Goal: Information Seeking & Learning: Learn about a topic

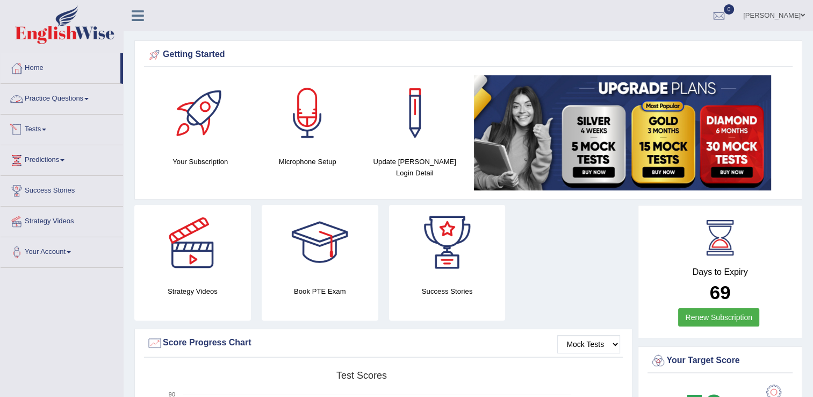
click at [42, 94] on link "Practice Questions" at bounding box center [62, 97] width 123 height 27
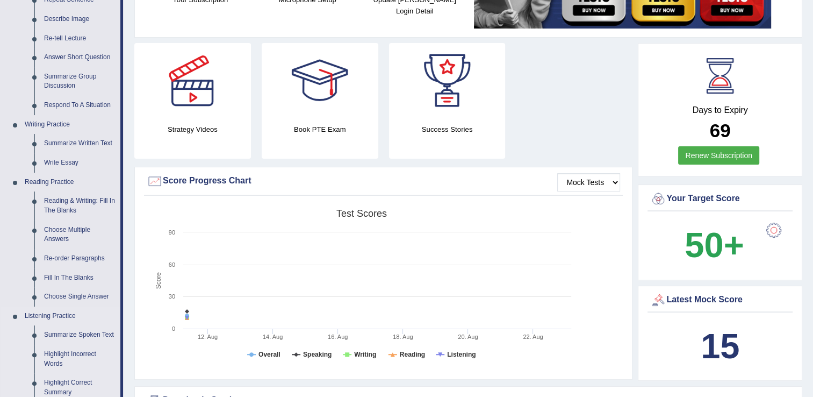
scroll to position [161, 0]
click at [67, 77] on link "Summarize Group Discussion" at bounding box center [79, 82] width 81 height 28
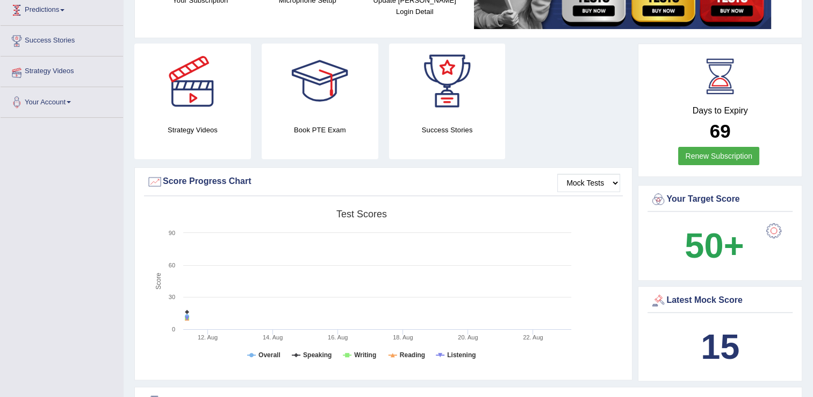
scroll to position [187, 0]
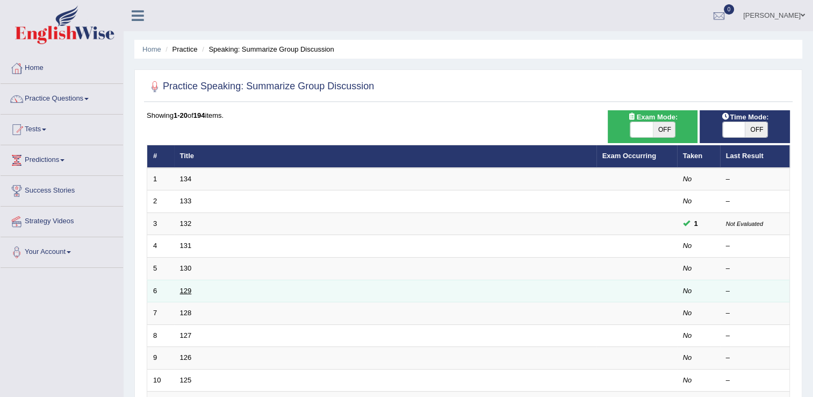
click at [190, 291] on link "129" at bounding box center [186, 291] width 12 height 8
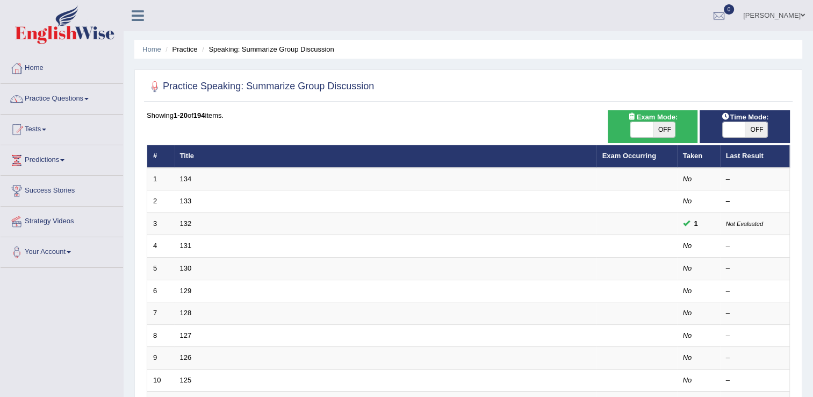
click at [757, 130] on span "OFF" at bounding box center [756, 129] width 23 height 15
checkbox input "true"
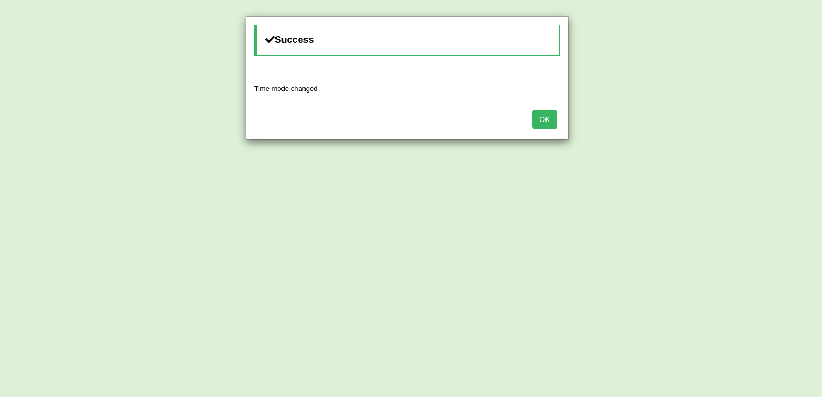
click at [546, 118] on button "OK" at bounding box center [544, 119] width 25 height 18
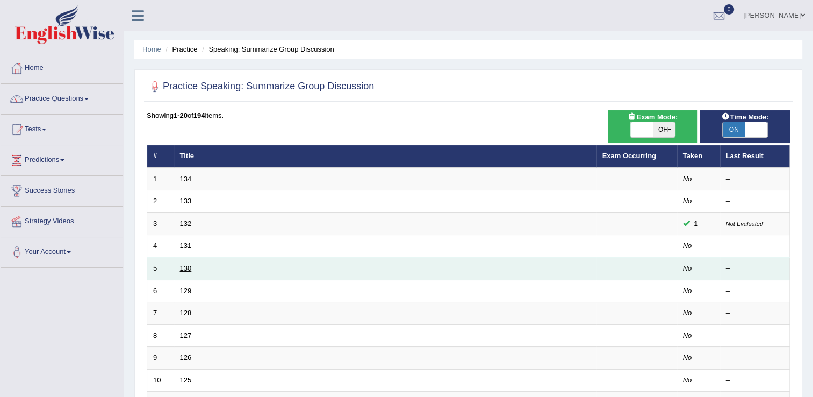
click at [184, 264] on link "130" at bounding box center [186, 268] width 12 height 8
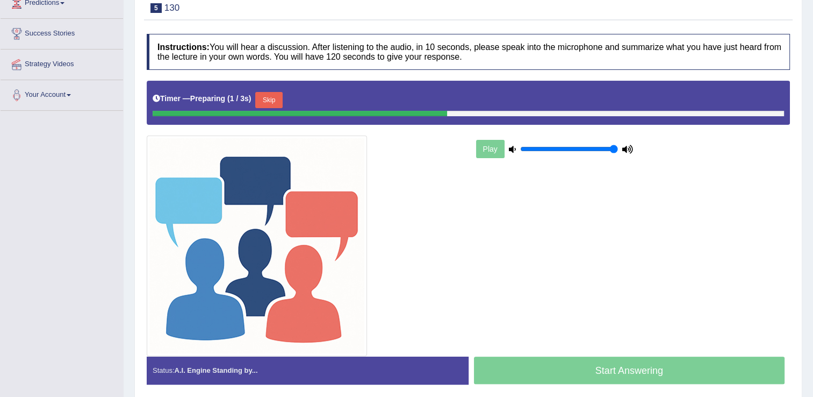
scroll to position [161, 0]
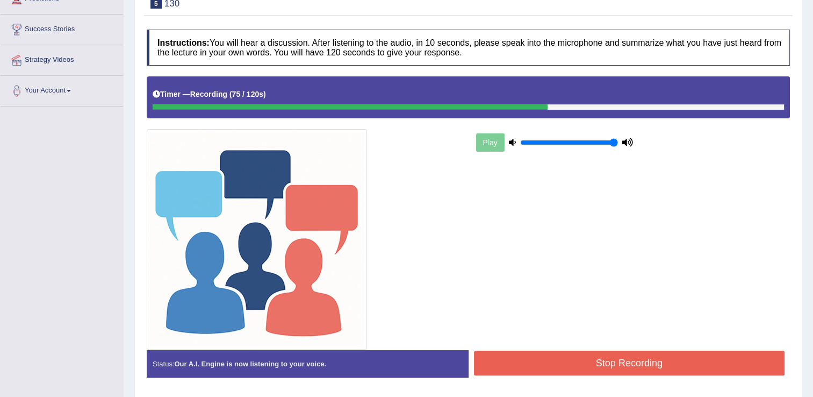
click at [545, 359] on button "Stop Recording" at bounding box center [629, 363] width 311 height 25
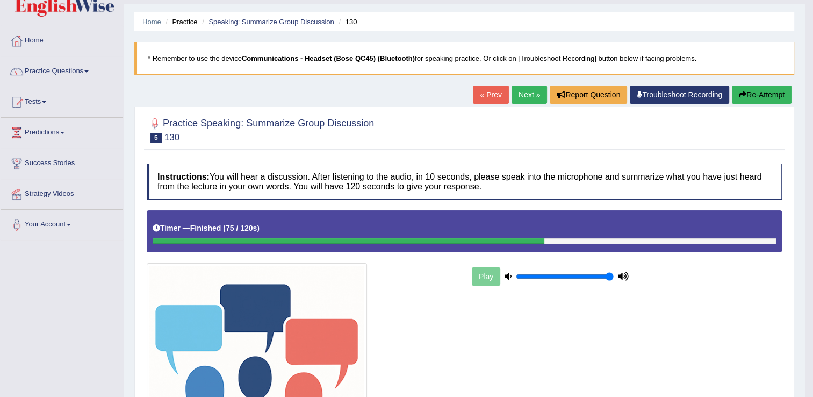
scroll to position [21, 0]
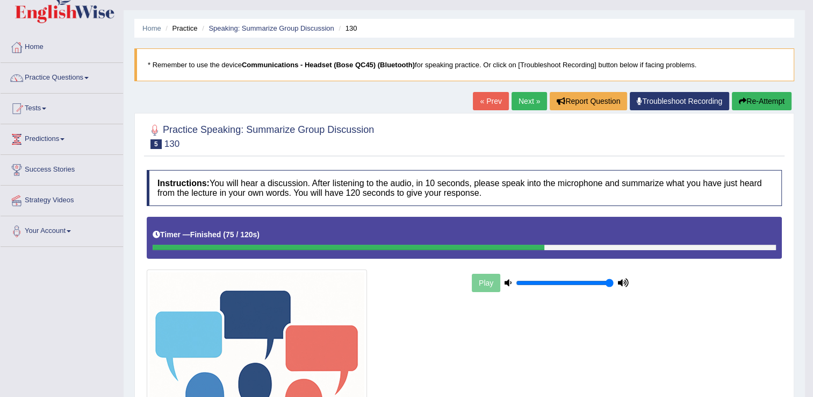
click at [535, 102] on link "Next »" at bounding box center [529, 101] width 35 height 18
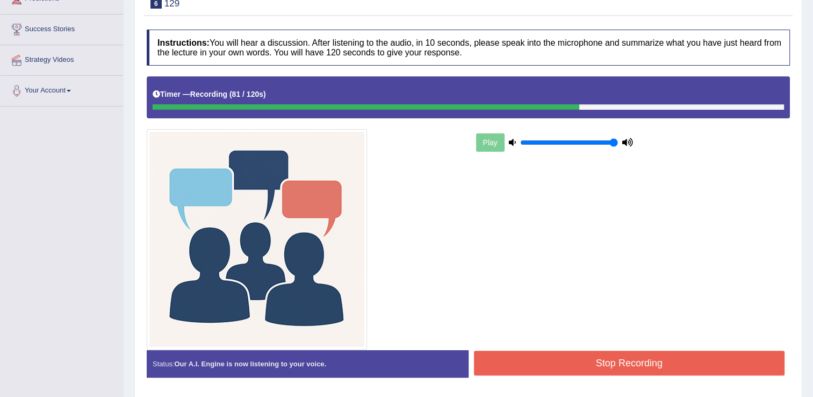
click at [614, 361] on button "Stop Recording" at bounding box center [629, 363] width 311 height 25
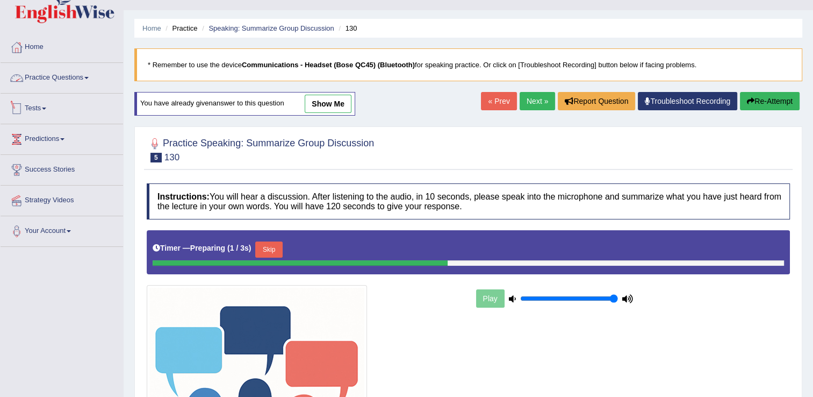
click at [42, 72] on link "Practice Questions" at bounding box center [62, 76] width 123 height 27
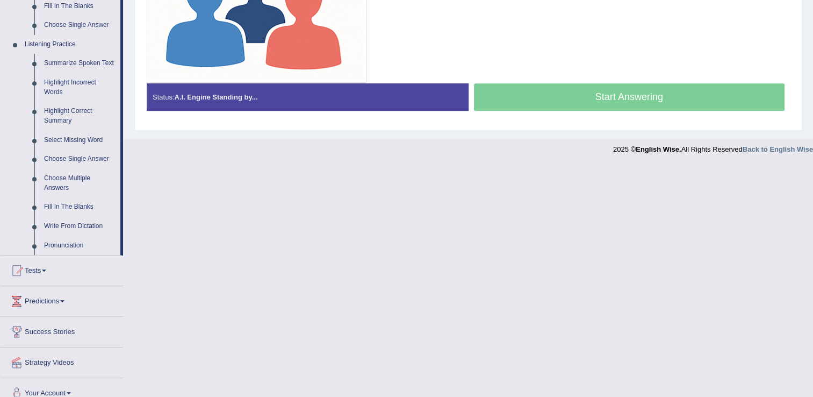
scroll to position [445, 0]
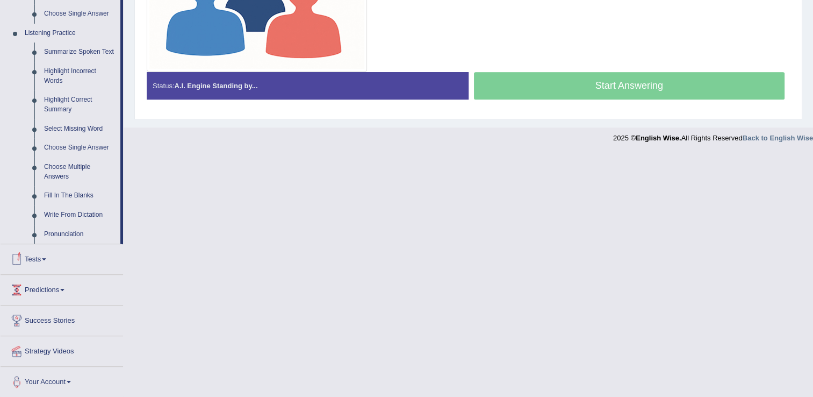
click at [41, 258] on link "Tests" at bounding box center [62, 257] width 123 height 27
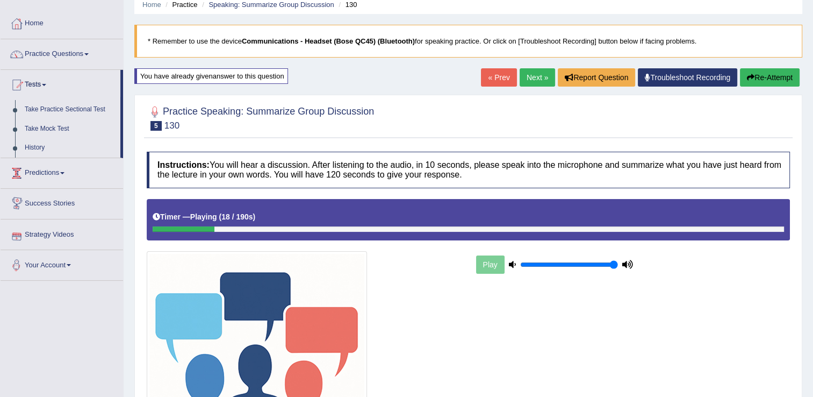
scroll to position [39, 0]
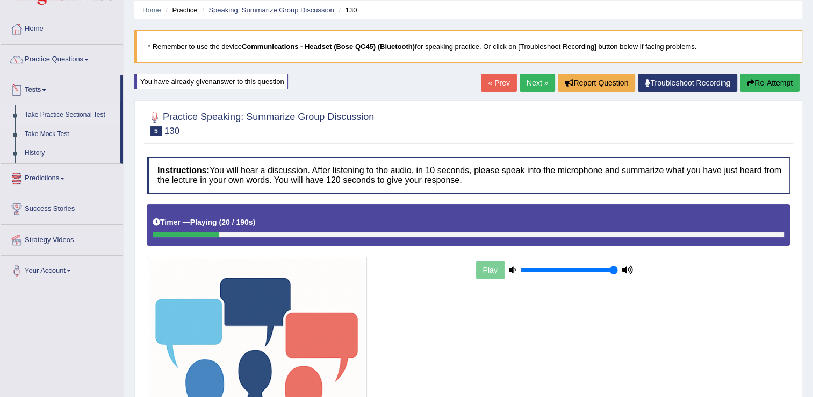
click at [49, 116] on link "Take Practice Sectional Test" at bounding box center [70, 114] width 101 height 19
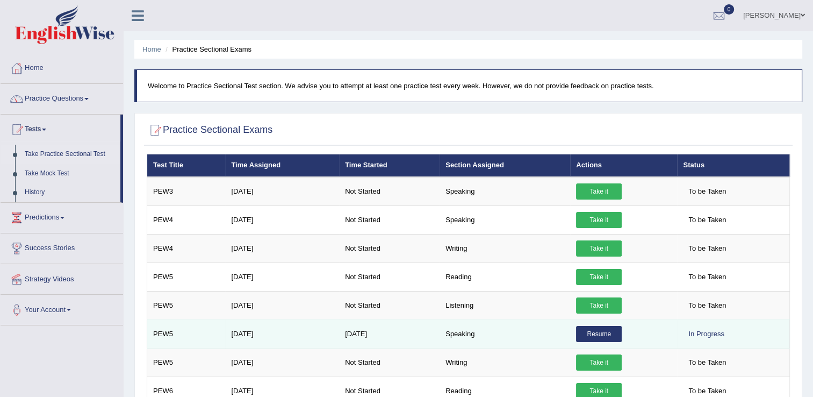
click at [602, 334] on link "Resume" at bounding box center [599, 334] width 46 height 16
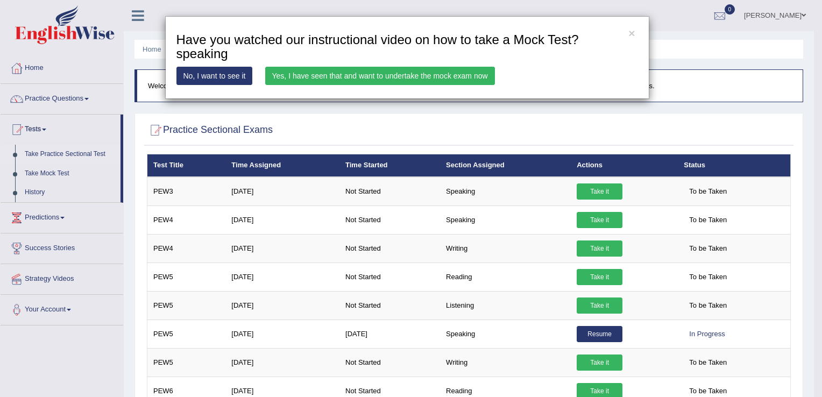
click at [305, 77] on link "Yes, I have seen that and want to undertake the mock exam now" at bounding box center [380, 76] width 230 height 18
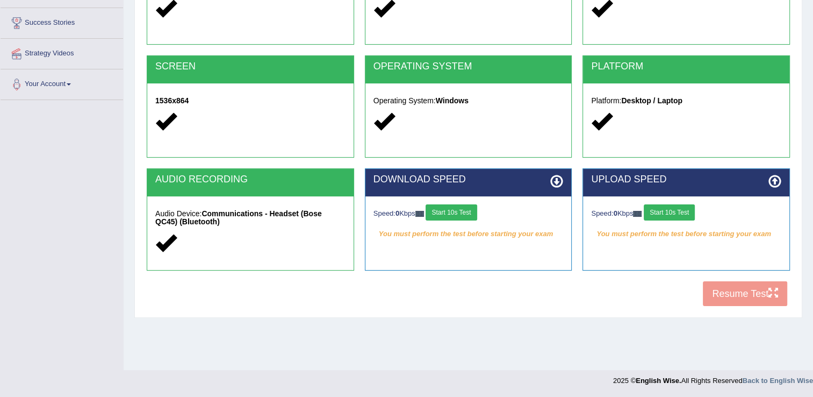
click at [469, 218] on button "Start 10s Test" at bounding box center [451, 212] width 51 height 16
click at [692, 215] on button "Start 10s Test" at bounding box center [669, 212] width 51 height 16
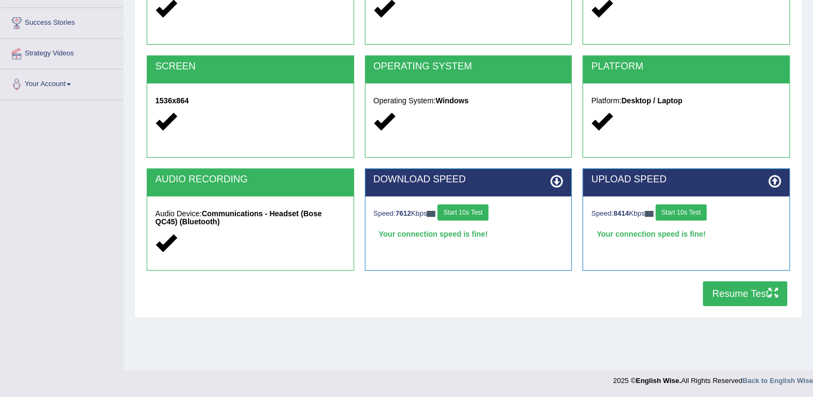
click at [759, 298] on button "Resume Test" at bounding box center [745, 293] width 84 height 25
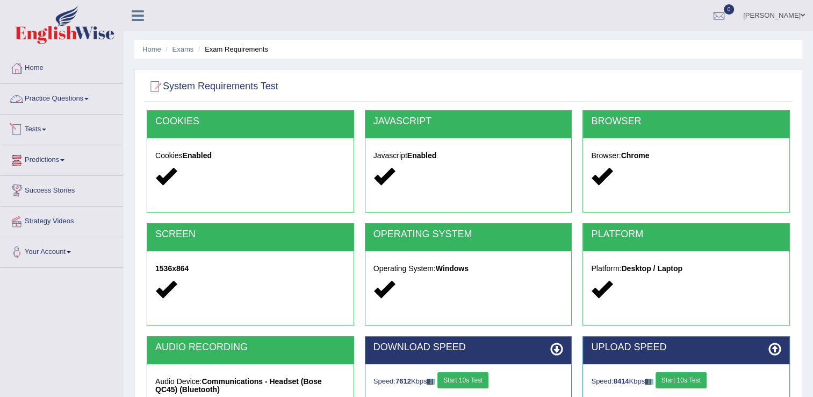
click at [58, 94] on link "Practice Questions" at bounding box center [62, 97] width 123 height 27
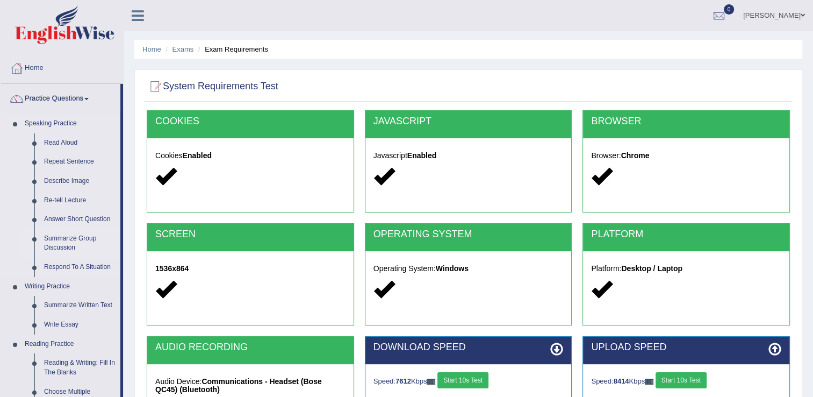
click at [69, 241] on link "Summarize Group Discussion" at bounding box center [79, 243] width 81 height 28
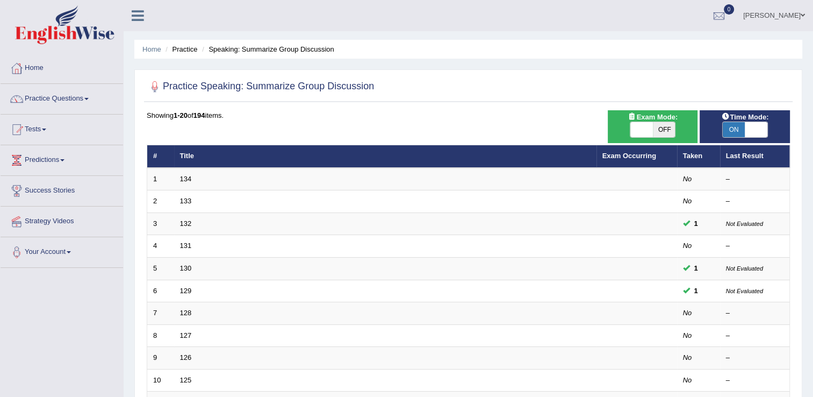
click at [739, 132] on span "ON" at bounding box center [734, 129] width 23 height 15
checkbox input "false"
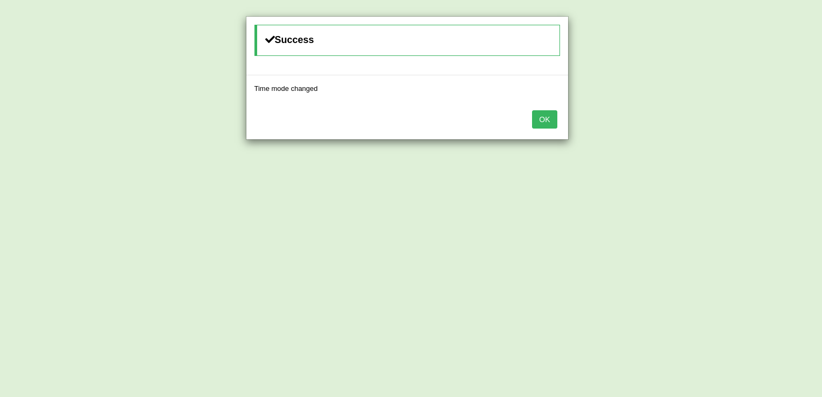
click at [544, 125] on button "OK" at bounding box center [544, 119] width 25 height 18
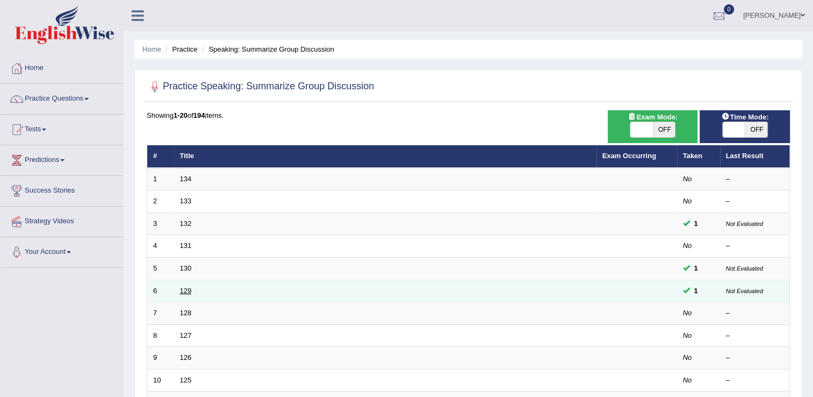
click at [185, 288] on link "129" at bounding box center [186, 291] width 12 height 8
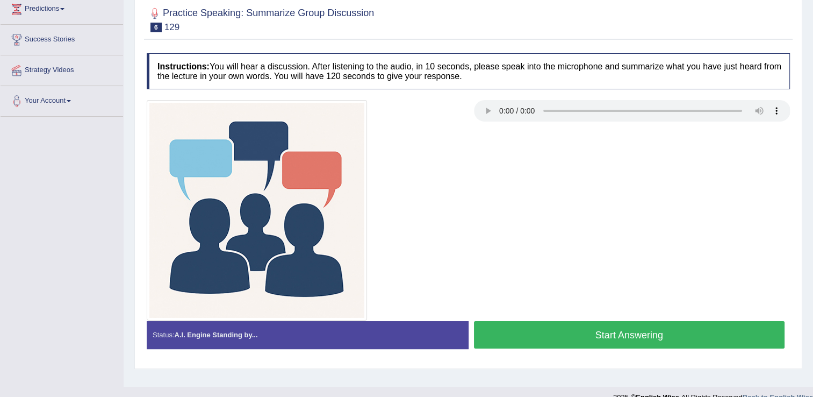
scroll to position [161, 0]
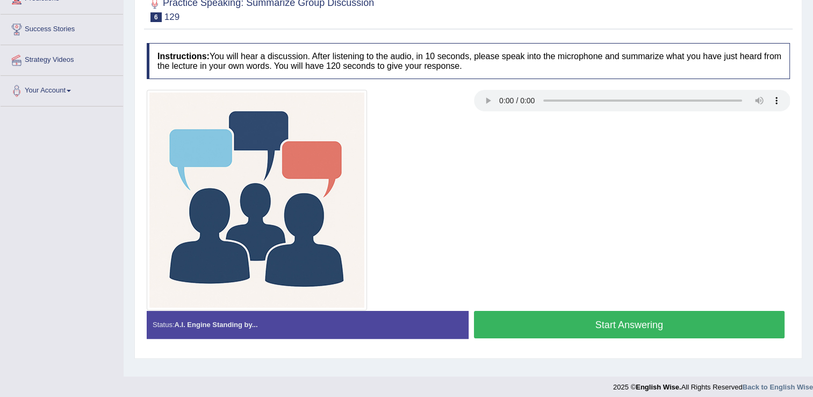
click at [560, 324] on button "Start Answering" at bounding box center [629, 324] width 311 height 27
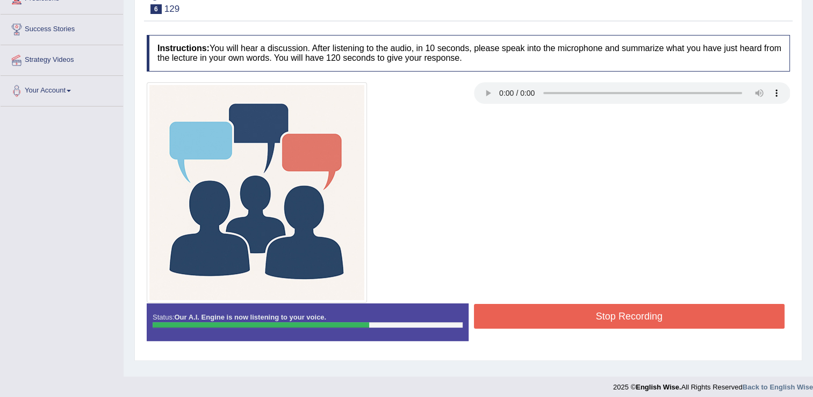
click at [609, 319] on button "Stop Recording" at bounding box center [629, 316] width 311 height 25
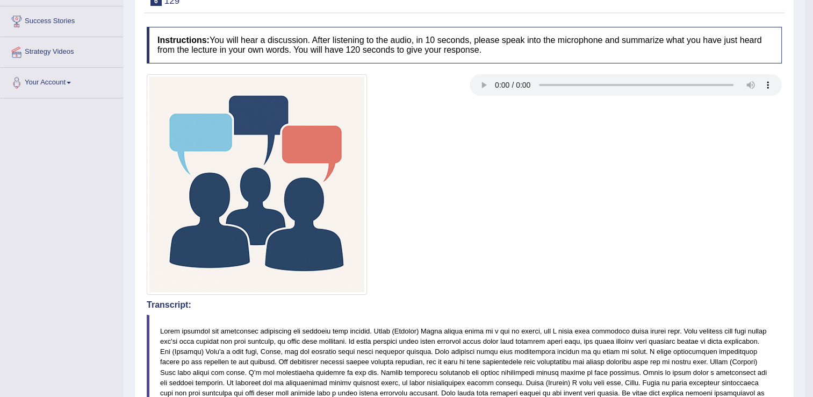
scroll to position [0, 0]
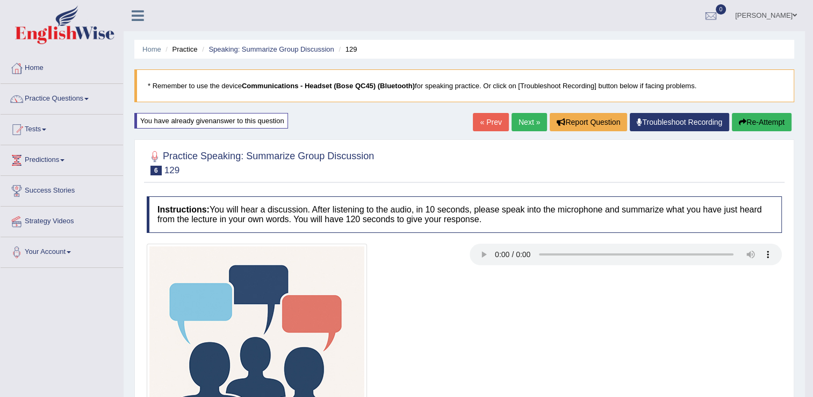
click at [769, 119] on button "Re-Attempt" at bounding box center [762, 122] width 60 height 18
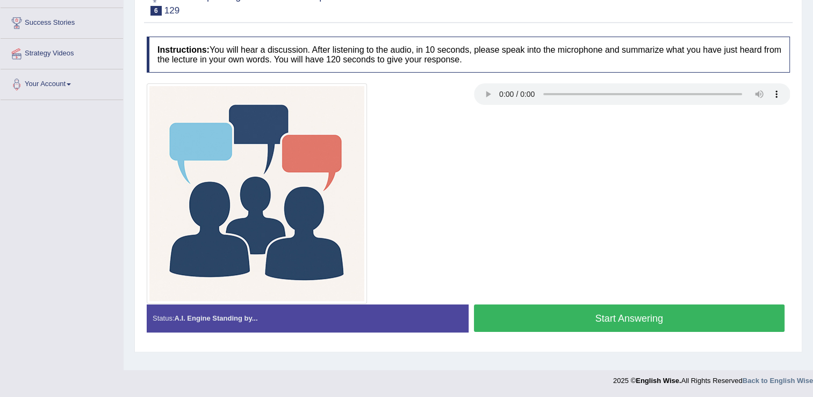
click at [585, 305] on button "Start Answering" at bounding box center [629, 317] width 311 height 27
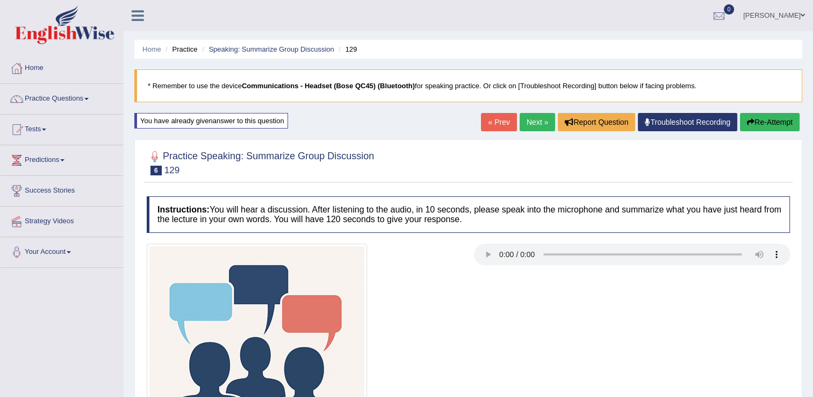
click at [766, 116] on button "Re-Attempt" at bounding box center [770, 122] width 60 height 18
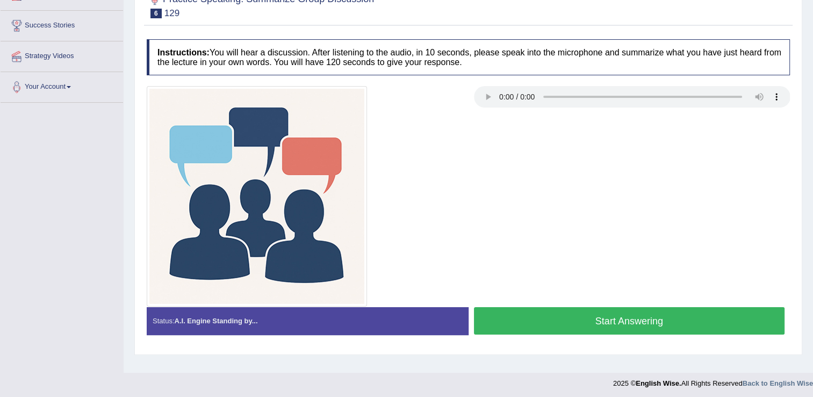
scroll to position [168, 0]
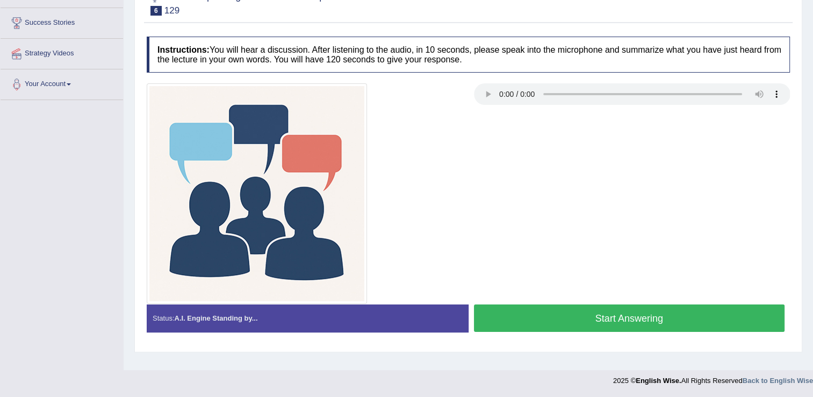
click at [604, 312] on button "Start Answering" at bounding box center [629, 317] width 311 height 27
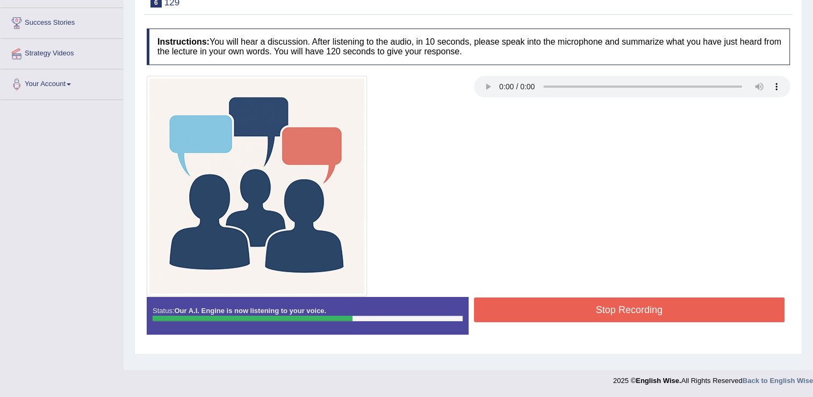
click at [581, 300] on button "Stop Recording" at bounding box center [629, 309] width 311 height 25
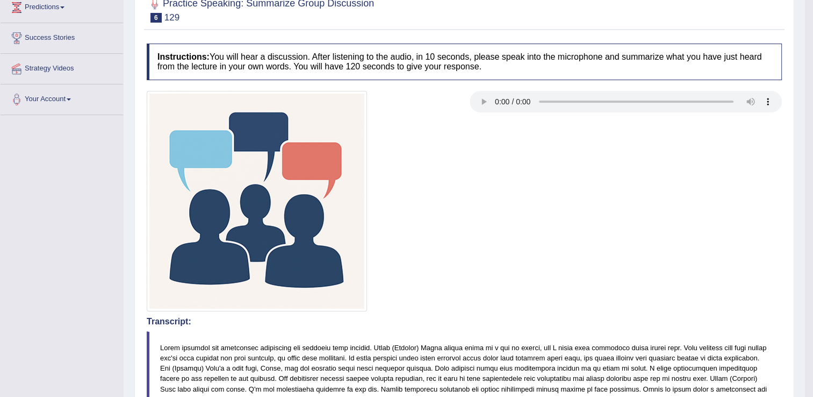
scroll to position [0, 0]
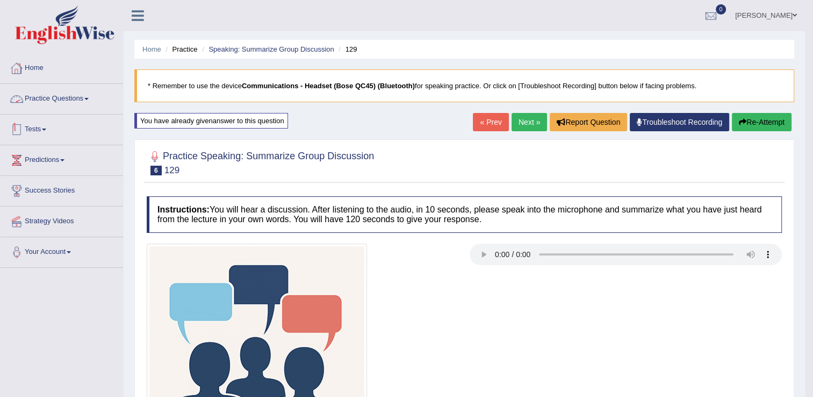
click at [42, 130] on link "Tests" at bounding box center [62, 128] width 123 height 27
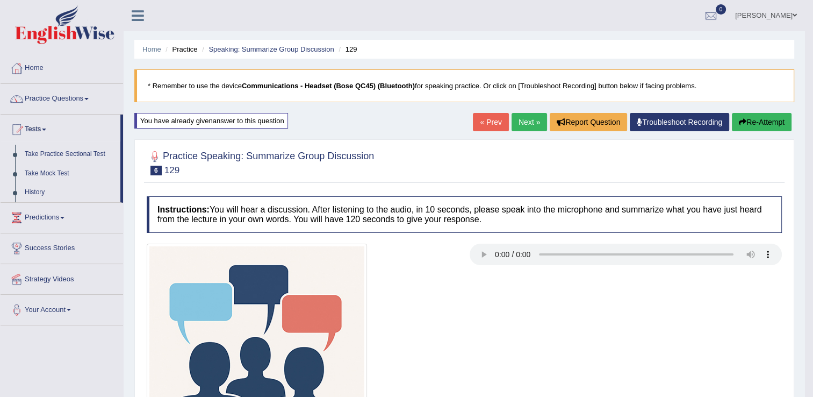
click at [762, 124] on button "Re-Attempt" at bounding box center [762, 122] width 60 height 18
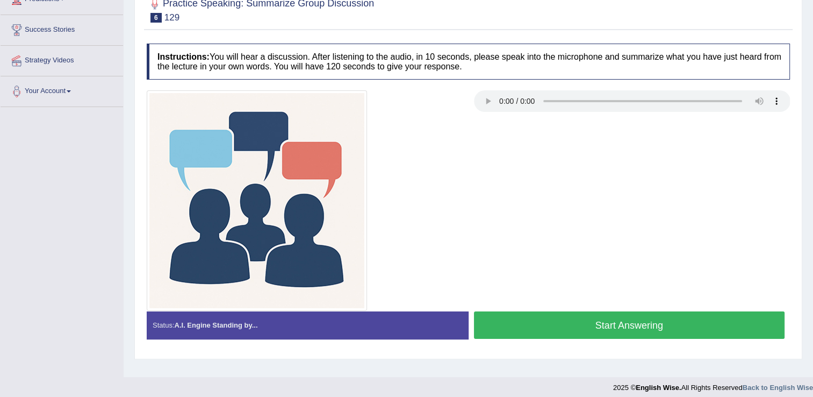
click at [578, 328] on button "Start Answering" at bounding box center [629, 324] width 311 height 27
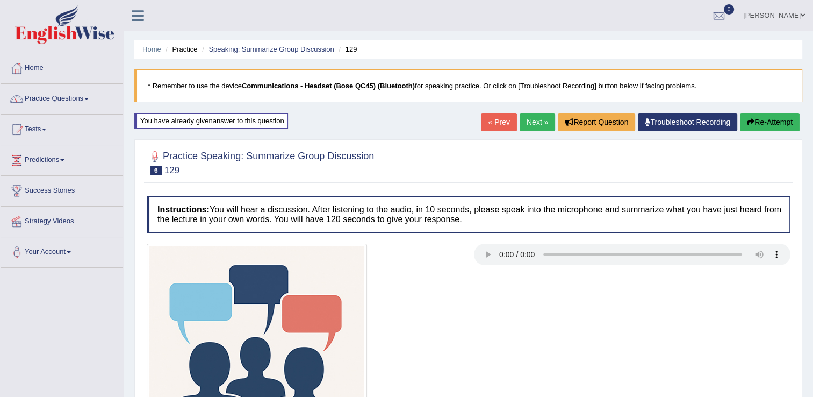
click at [783, 119] on button "Re-Attempt" at bounding box center [770, 122] width 60 height 18
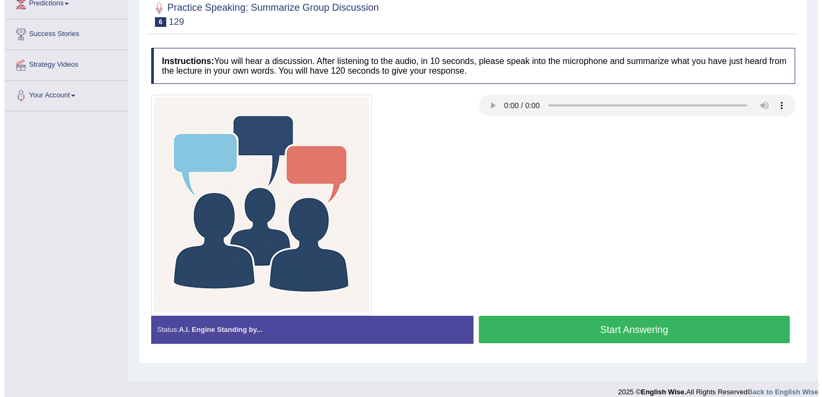
scroll to position [168, 0]
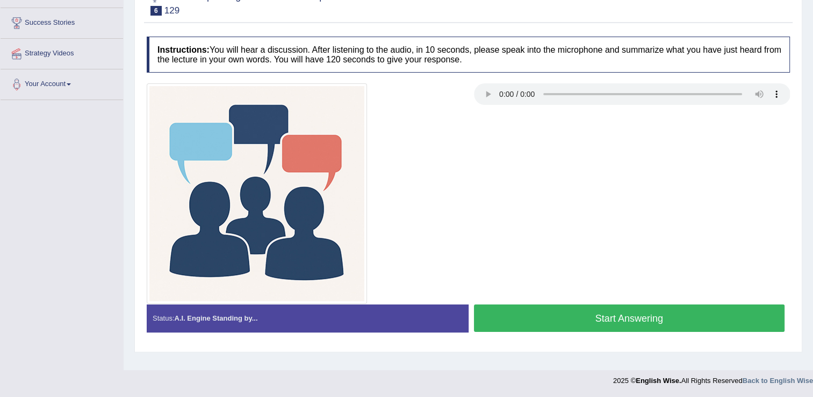
click at [510, 325] on button "Start Answering" at bounding box center [629, 317] width 311 height 27
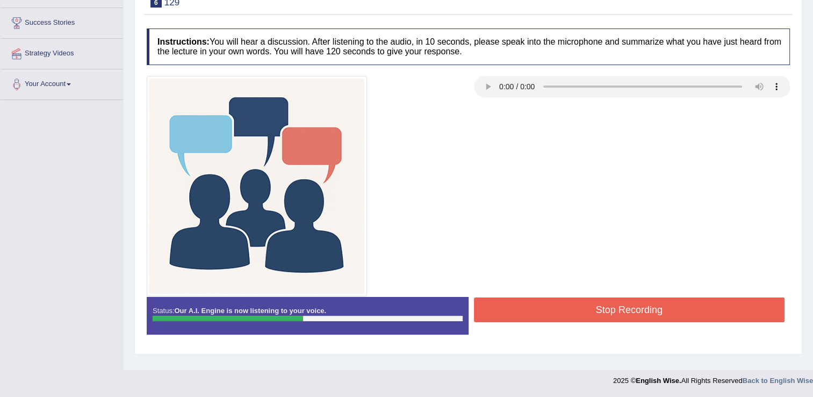
click at [696, 311] on button "Stop Recording" at bounding box center [629, 309] width 311 height 25
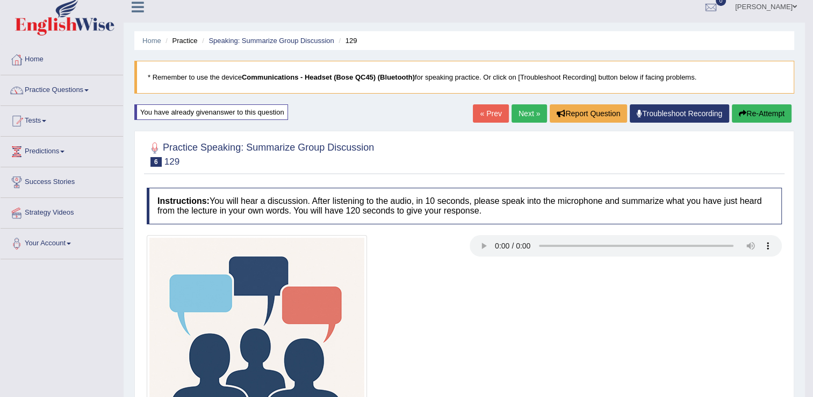
scroll to position [0, 0]
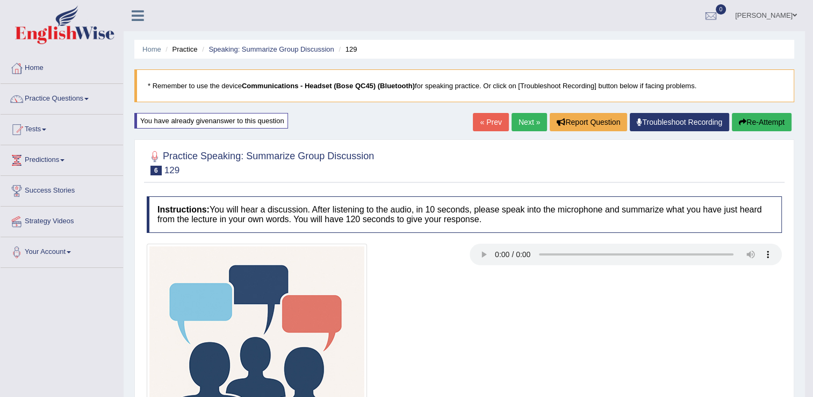
click at [772, 123] on button "Re-Attempt" at bounding box center [762, 122] width 60 height 18
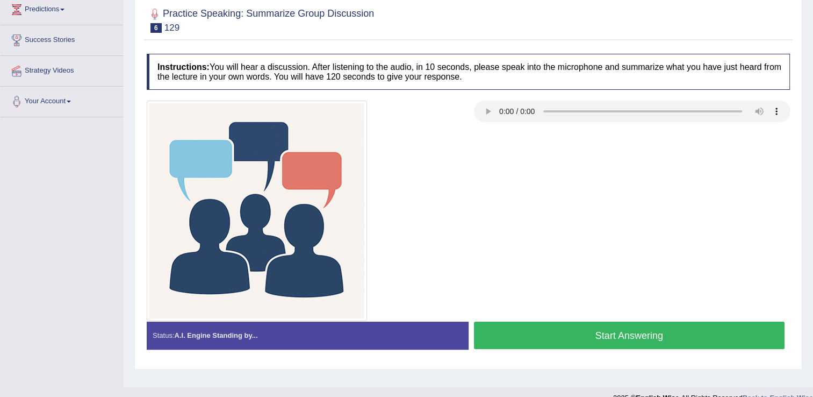
scroll to position [161, 0]
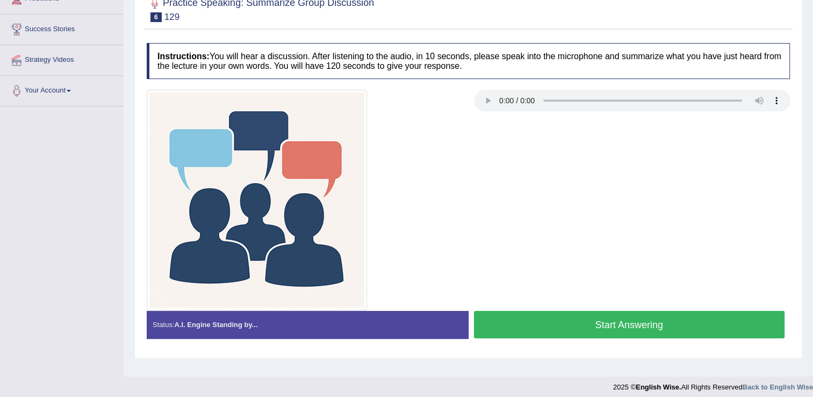
click at [563, 323] on button "Start Answering" at bounding box center [629, 324] width 311 height 27
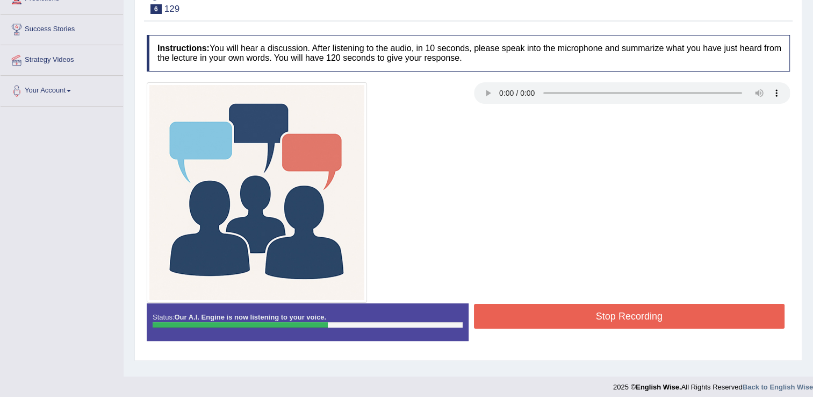
click at [540, 311] on button "Stop Recording" at bounding box center [629, 316] width 311 height 25
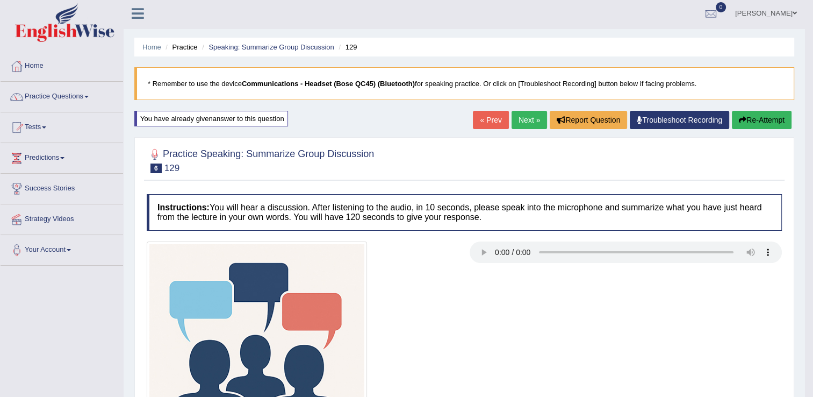
scroll to position [0, 0]
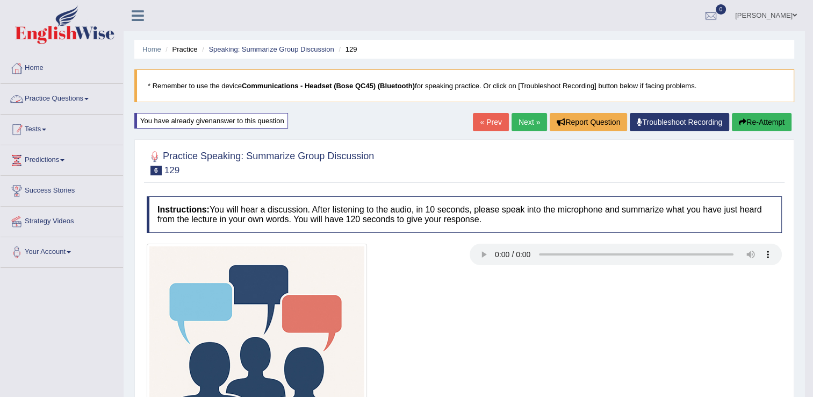
click at [31, 131] on link "Tests" at bounding box center [62, 128] width 123 height 27
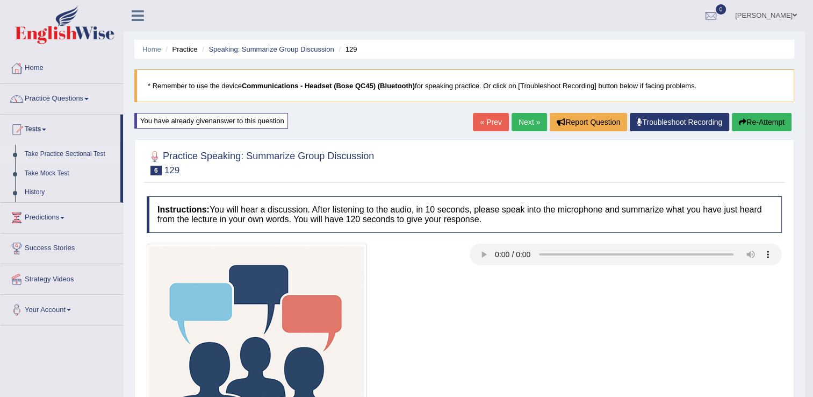
click at [52, 152] on link "Take Practice Sectional Test" at bounding box center [70, 154] width 101 height 19
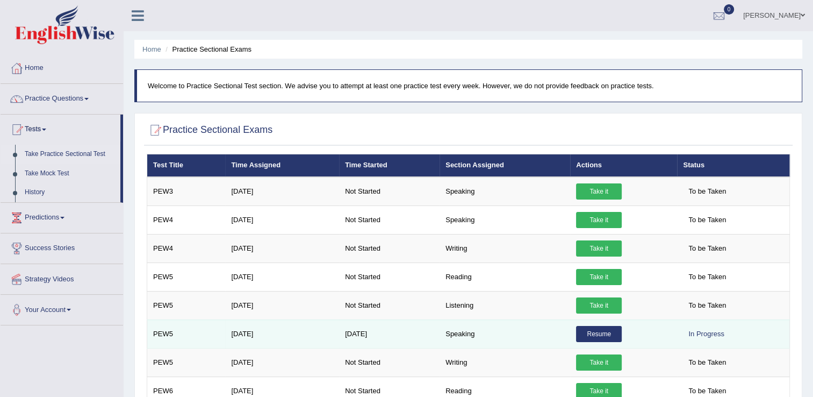
click at [598, 329] on link "Resume" at bounding box center [599, 334] width 46 height 16
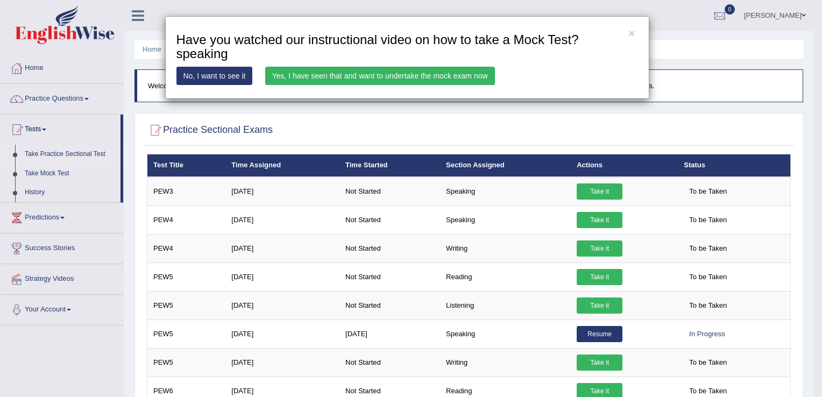
click at [316, 69] on link "Yes, I have seen that and want to undertake the mock exam now" at bounding box center [380, 76] width 230 height 18
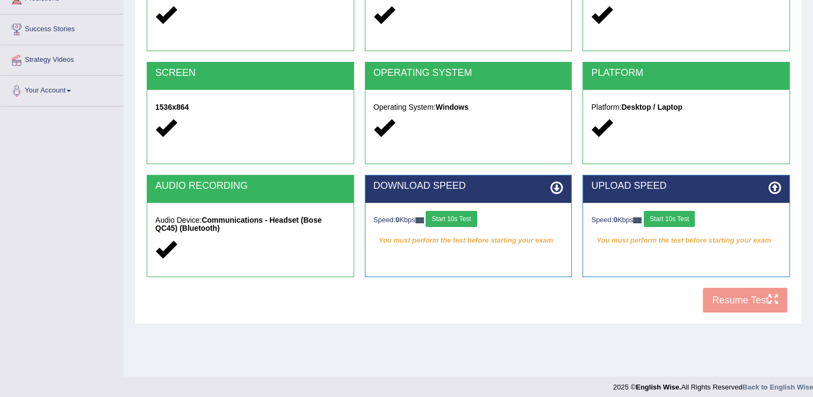
click at [455, 220] on button "Start 10s Test" at bounding box center [451, 219] width 51 height 16
click at [680, 224] on button "Start 10s Test" at bounding box center [669, 219] width 51 height 16
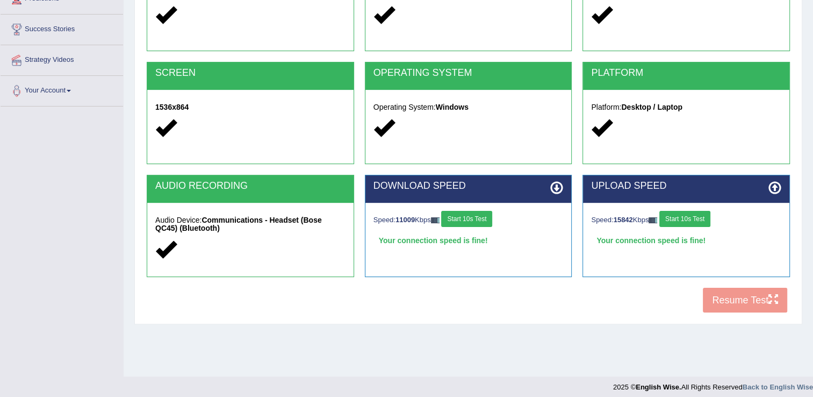
click at [744, 306] on button "Resume Test" at bounding box center [745, 300] width 84 height 25
